Goal: Communication & Community: Participate in discussion

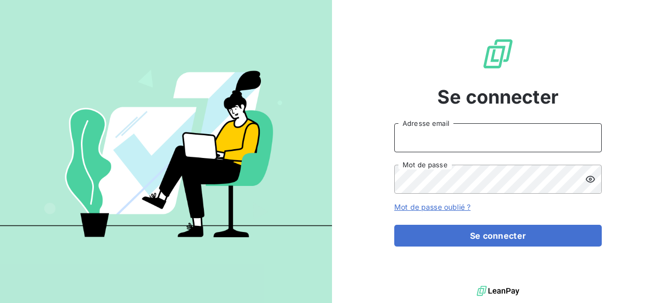
click at [487, 124] on input "Adresse email" at bounding box center [497, 137] width 207 height 29
click at [467, 139] on input "Adresse email" at bounding box center [497, 137] width 207 height 29
type input "marwan.torchi@maisonbonifassi.com"
click at [394, 225] on button "Se connecter" at bounding box center [497, 236] width 207 height 22
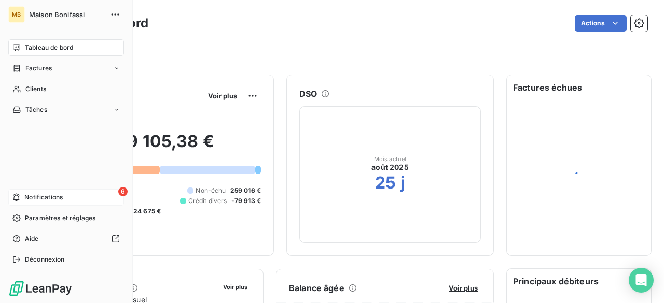
click at [28, 195] on span "Notifications" at bounding box center [43, 197] width 38 height 9
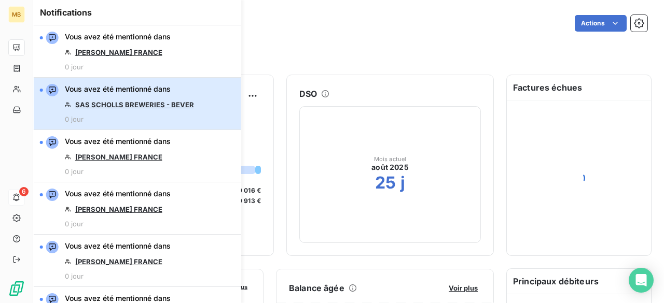
click at [200, 107] on button "Vous avez été mentionné dans SAS SCHOLLS BREWERIES - BEVER 0 jour" at bounding box center [137, 104] width 207 height 52
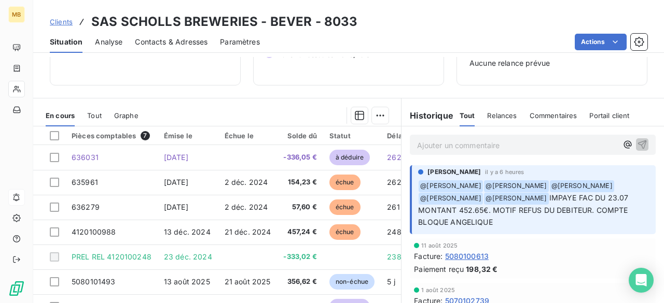
scroll to position [131, 0]
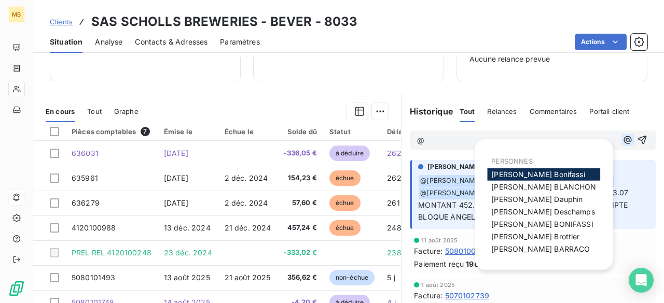
click at [623, 140] on icon "button" at bounding box center [627, 140] width 8 height 8
click at [536, 234] on span "[PERSON_NAME]" at bounding box center [535, 236] width 88 height 9
click at [622, 137] on icon "button" at bounding box center [627, 140] width 10 height 10
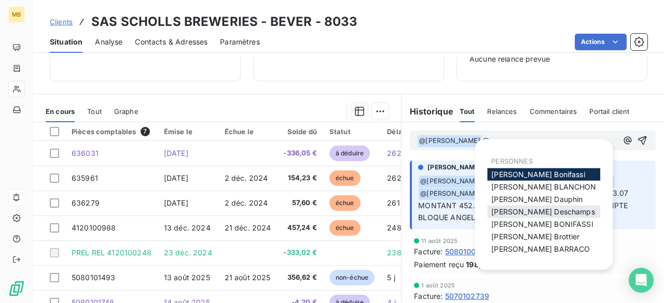
click at [533, 216] on span "[PERSON_NAME]" at bounding box center [542, 211] width 103 height 9
click at [622, 135] on icon "button" at bounding box center [627, 140] width 10 height 10
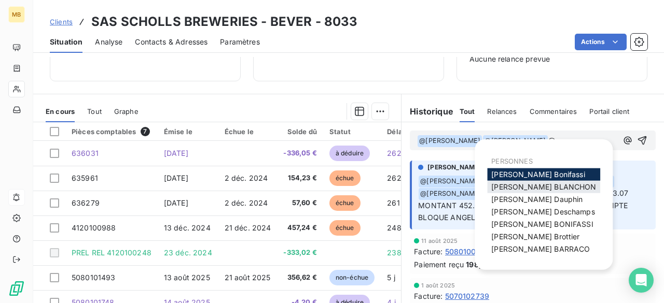
click at [519, 183] on span "[PERSON_NAME]" at bounding box center [543, 186] width 105 height 9
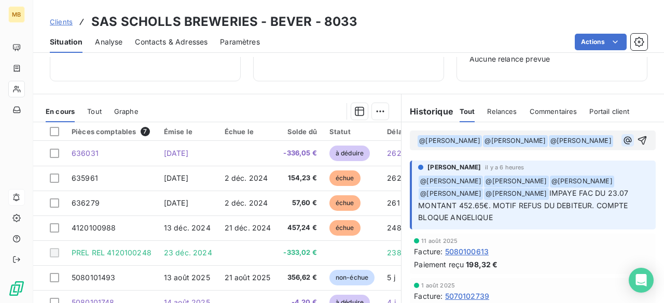
click at [622, 143] on icon "button" at bounding box center [627, 140] width 10 height 10
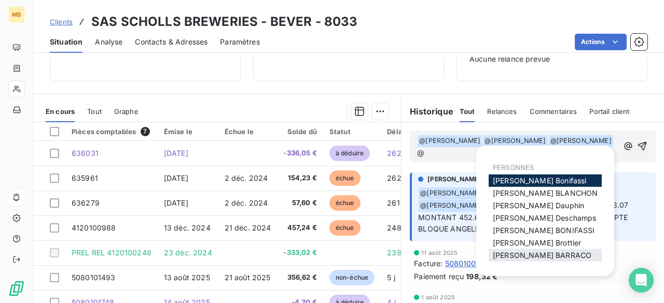
click at [525, 250] on div "[PERSON_NAME]" at bounding box center [544, 255] width 113 height 12
click at [544, 256] on span "[PERSON_NAME]" at bounding box center [541, 255] width 98 height 9
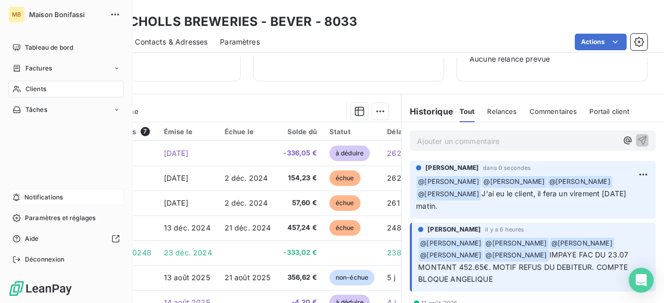
click at [24, 91] on div "Clients" at bounding box center [66, 89] width 116 height 17
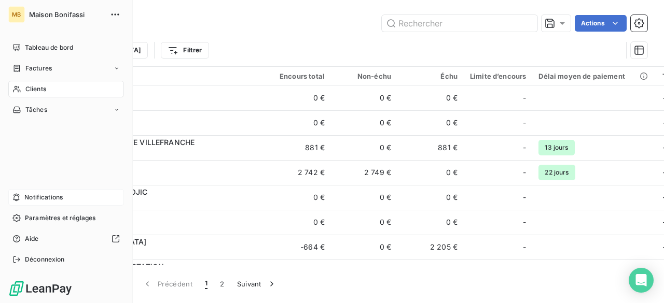
click at [22, 201] on div "Notifications" at bounding box center [66, 197] width 116 height 17
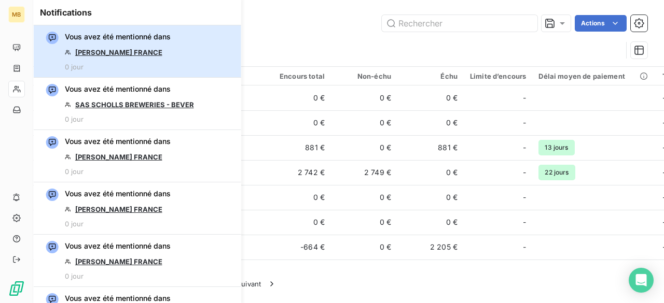
click at [206, 58] on button "Vous avez été mentionné dans SARL EDMUNDS FRANCE 0 jour" at bounding box center [137, 51] width 207 height 52
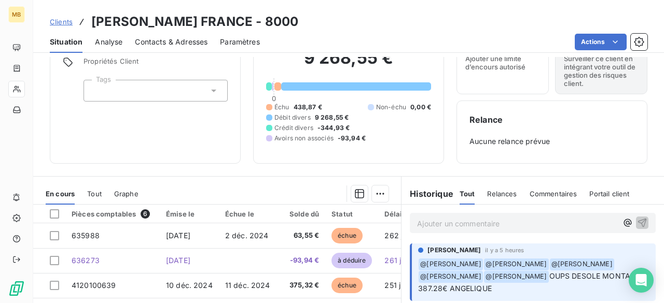
scroll to position [49, 0]
click at [526, 227] on p "Ajouter un commentaire ﻿" at bounding box center [517, 223] width 200 height 13
